Goal: Transaction & Acquisition: Purchase product/service

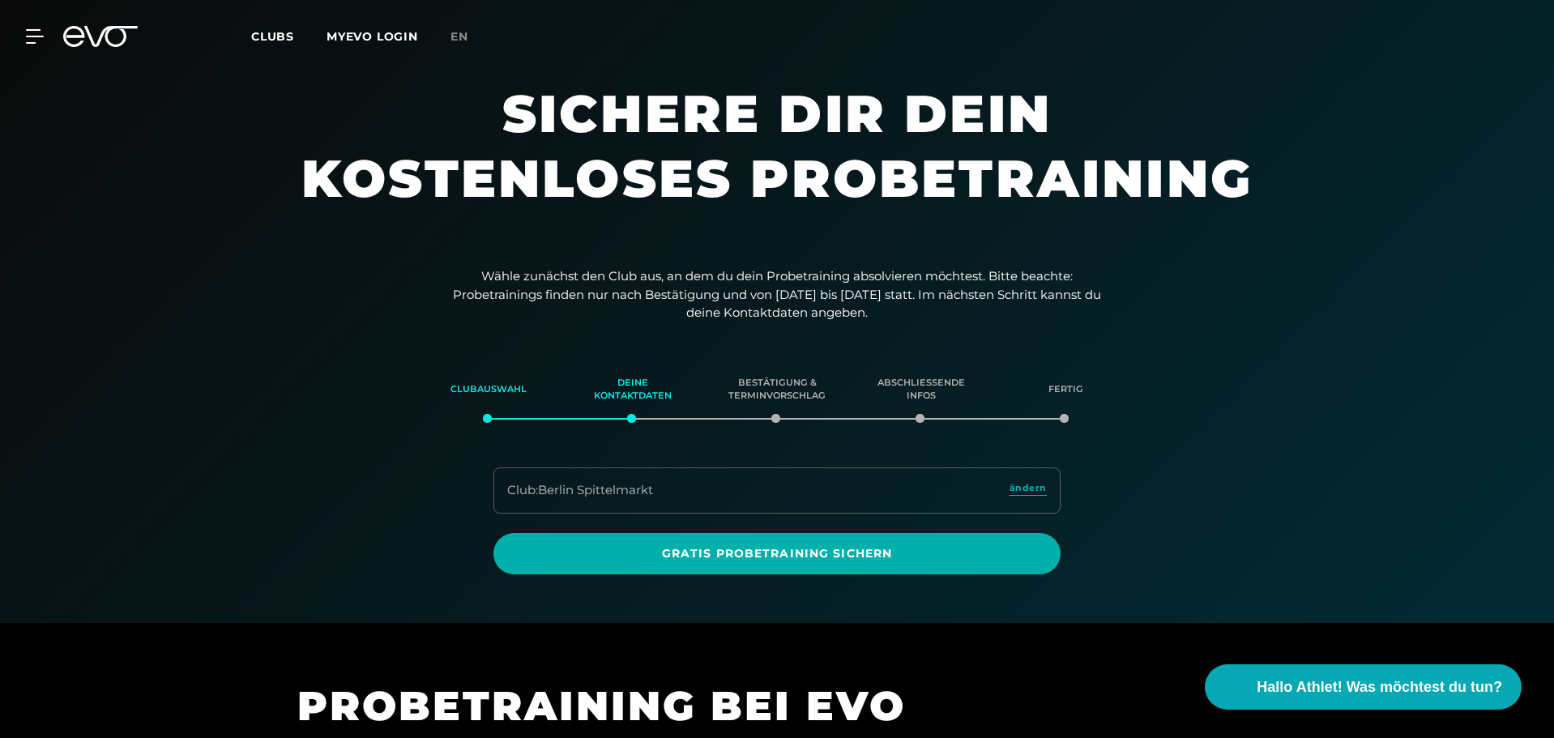
click at [102, 40] on icon at bounding box center [100, 36] width 75 height 21
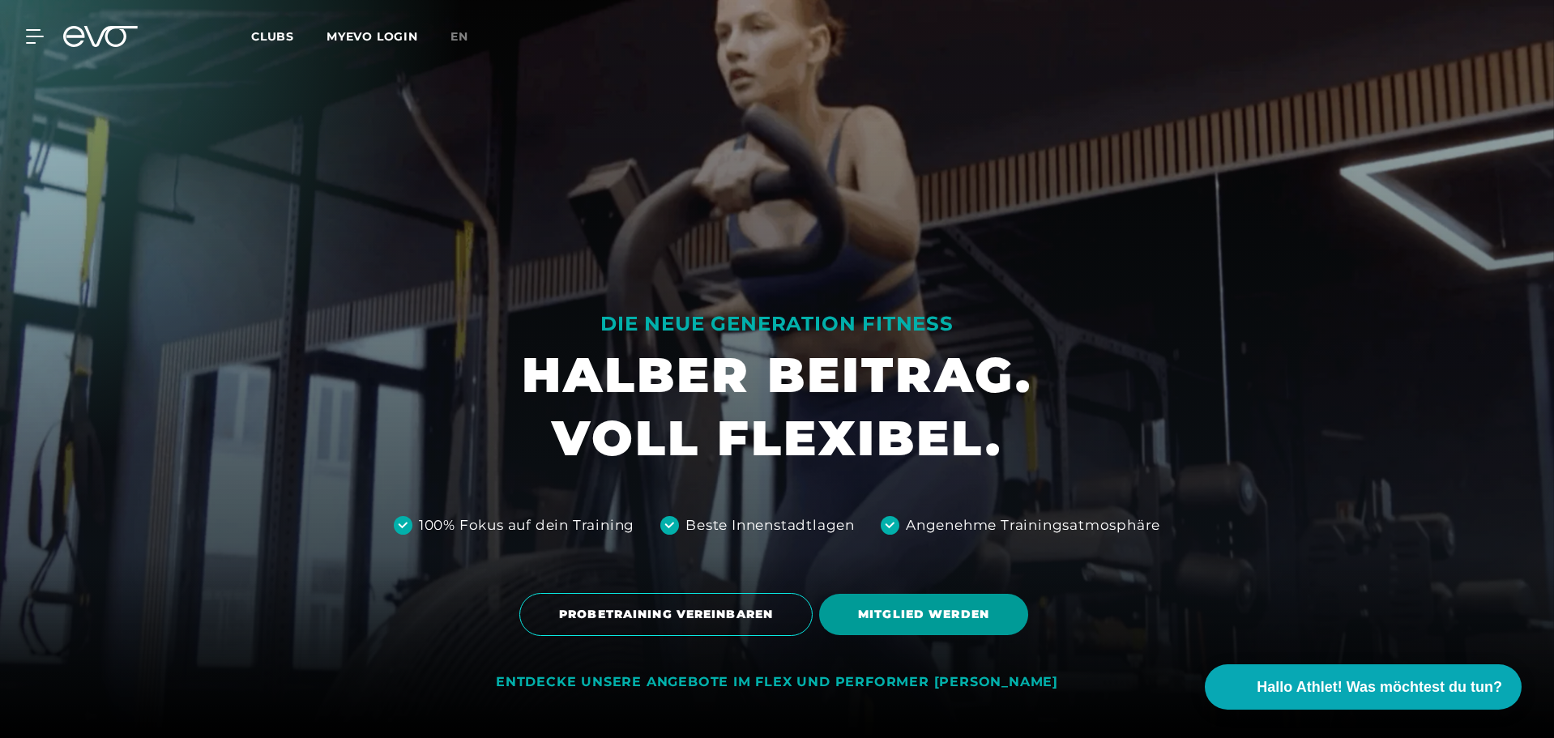
click at [907, 611] on span "MITGLIED WERDEN" at bounding box center [923, 614] width 131 height 17
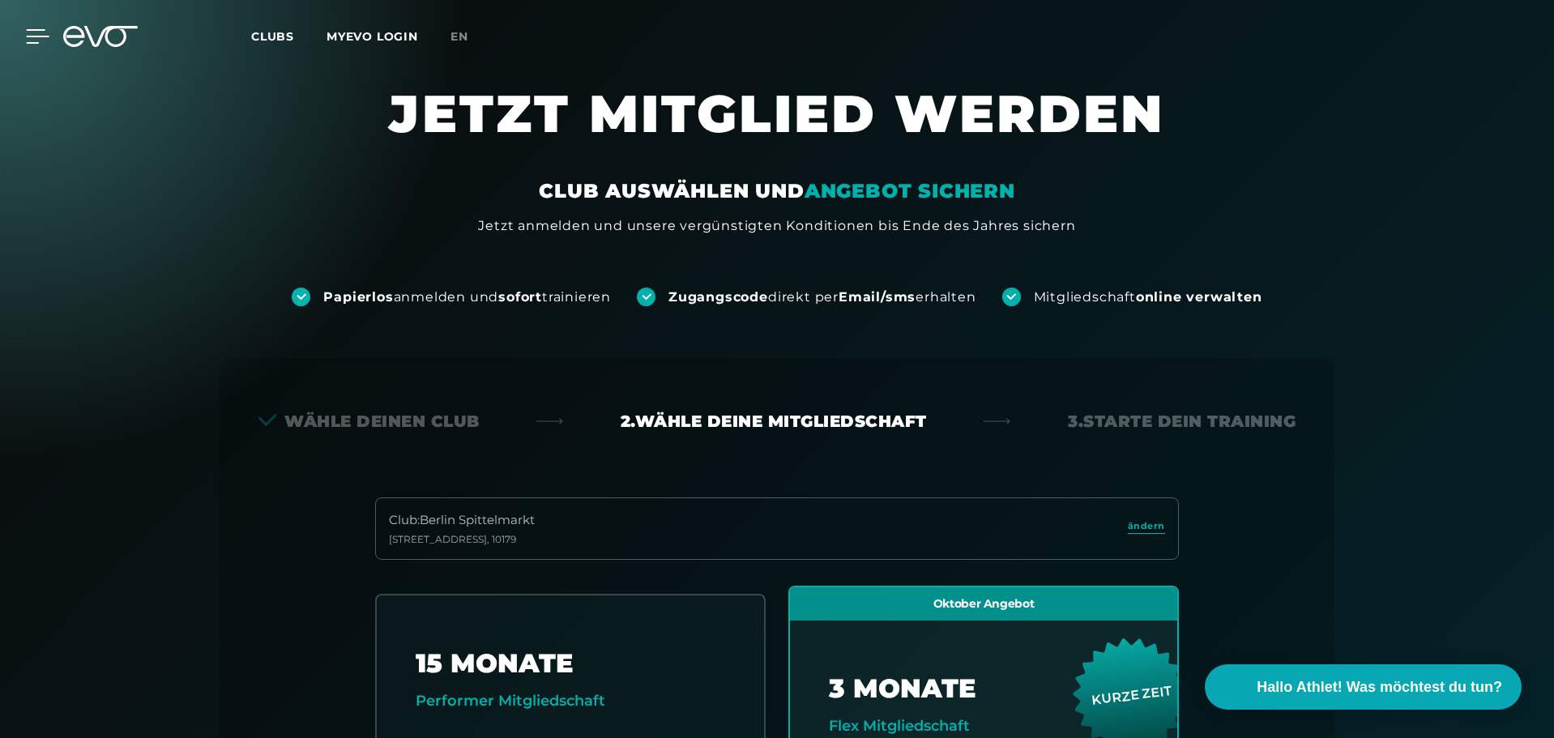
click at [32, 36] on icon at bounding box center [38, 36] width 23 height 13
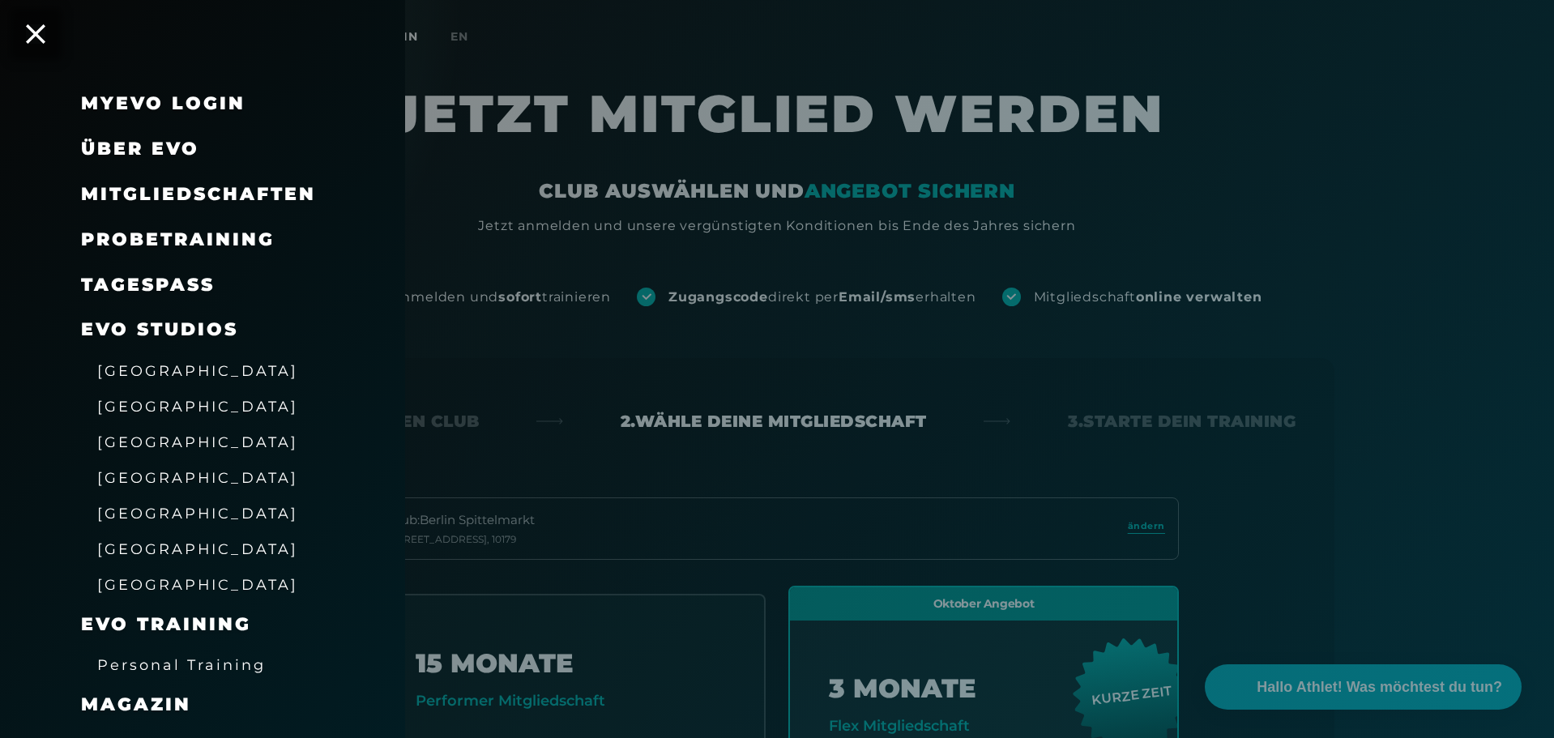
click at [151, 284] on link "TAGESPASS" at bounding box center [148, 285] width 134 height 22
click at [181, 289] on link "TAGESPASS" at bounding box center [148, 285] width 134 height 22
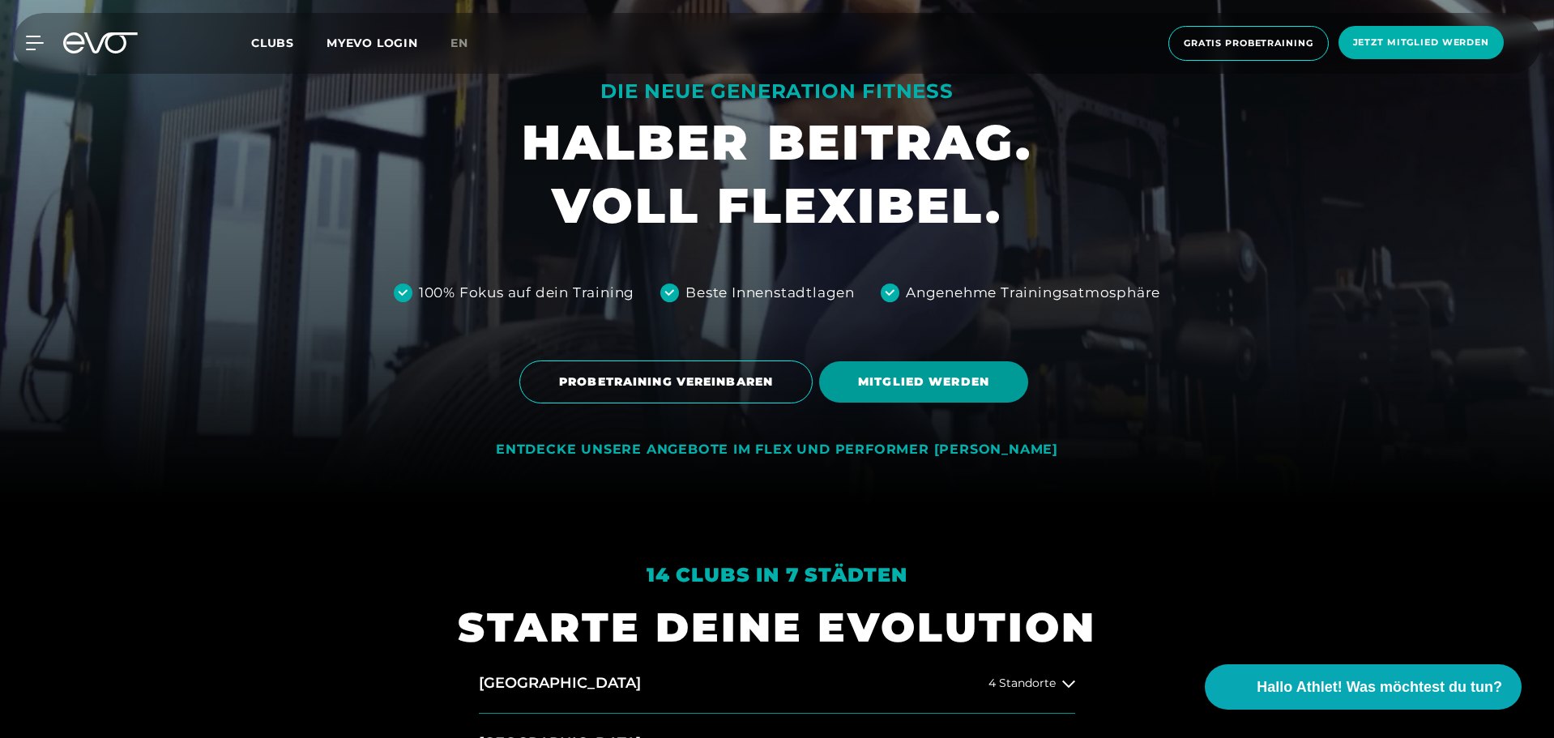
click at [919, 391] on span "MITGLIED WERDEN" at bounding box center [923, 381] width 209 height 41
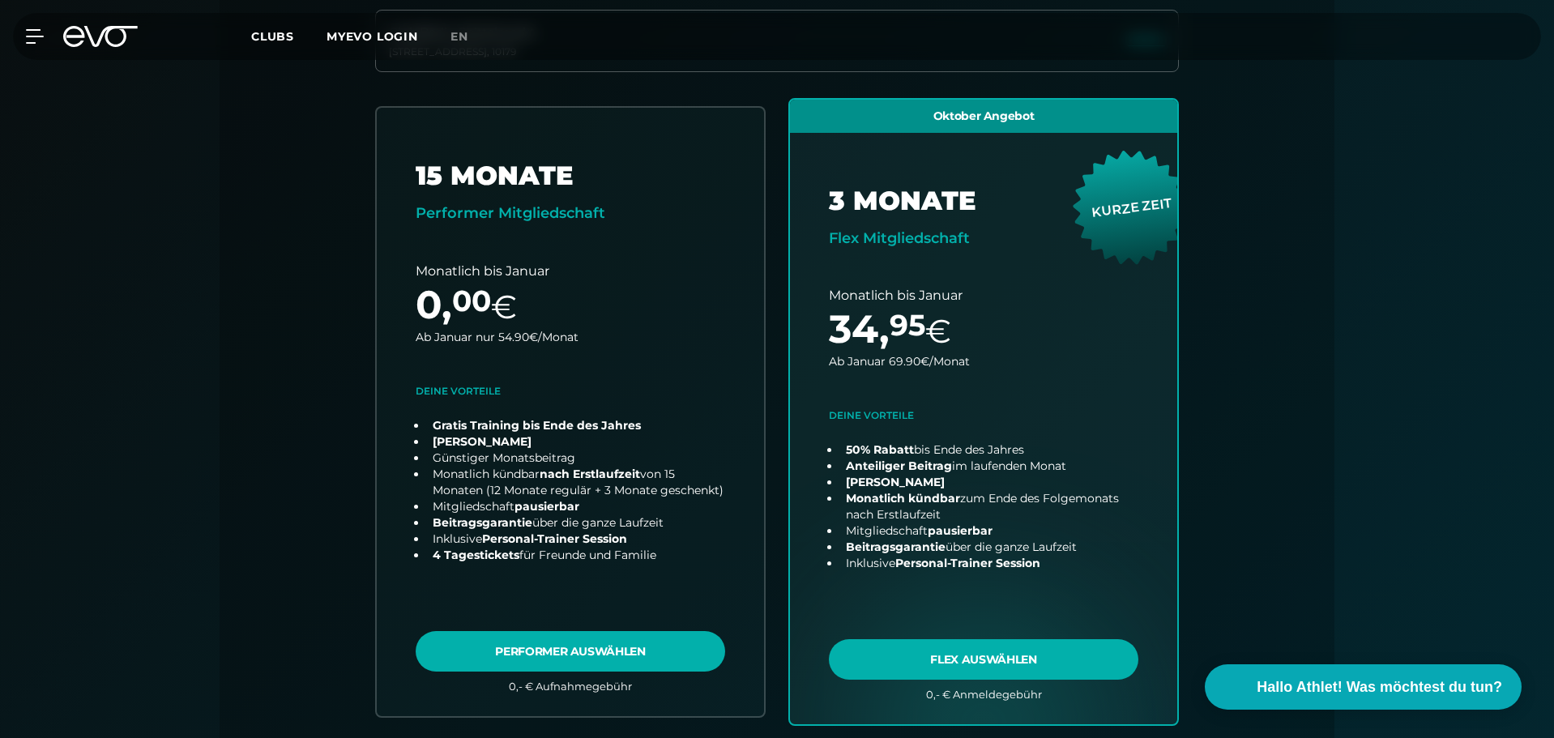
scroll to position [492, 0]
